Goal: Information Seeking & Learning: Learn about a topic

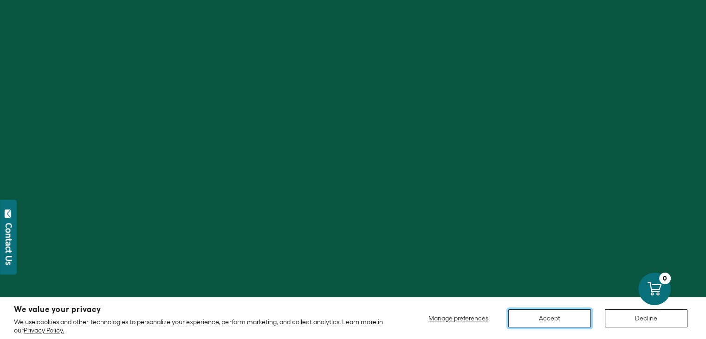
click at [557, 314] on button "Accept" at bounding box center [549, 318] width 83 height 18
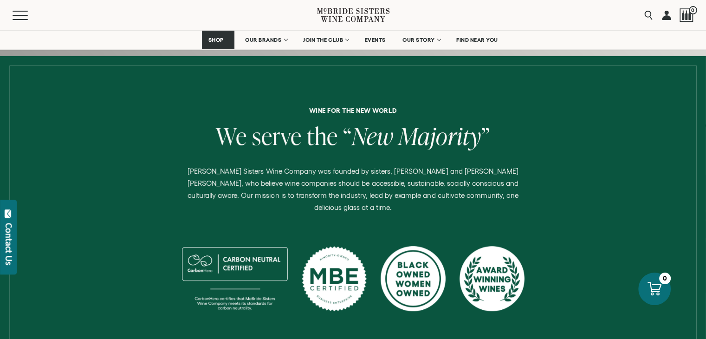
scroll to position [321, 0]
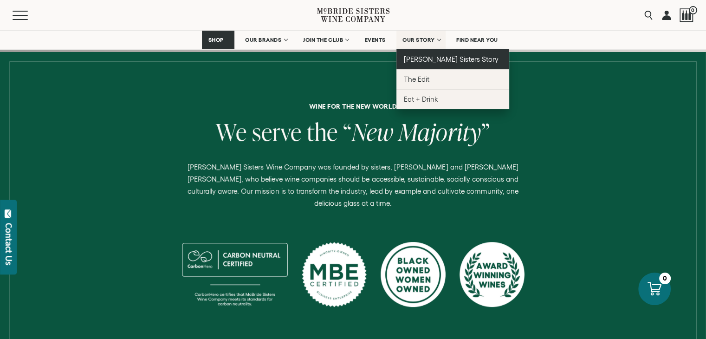
click at [442, 65] on link "[PERSON_NAME] Sisters Story" at bounding box center [453, 59] width 113 height 20
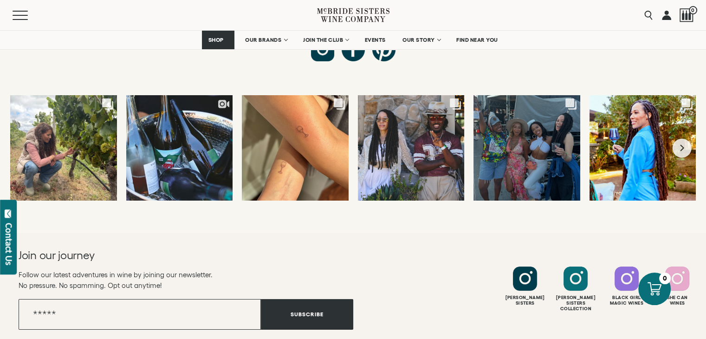
scroll to position [3581, 0]
